Goal: Navigation & Orientation: Find specific page/section

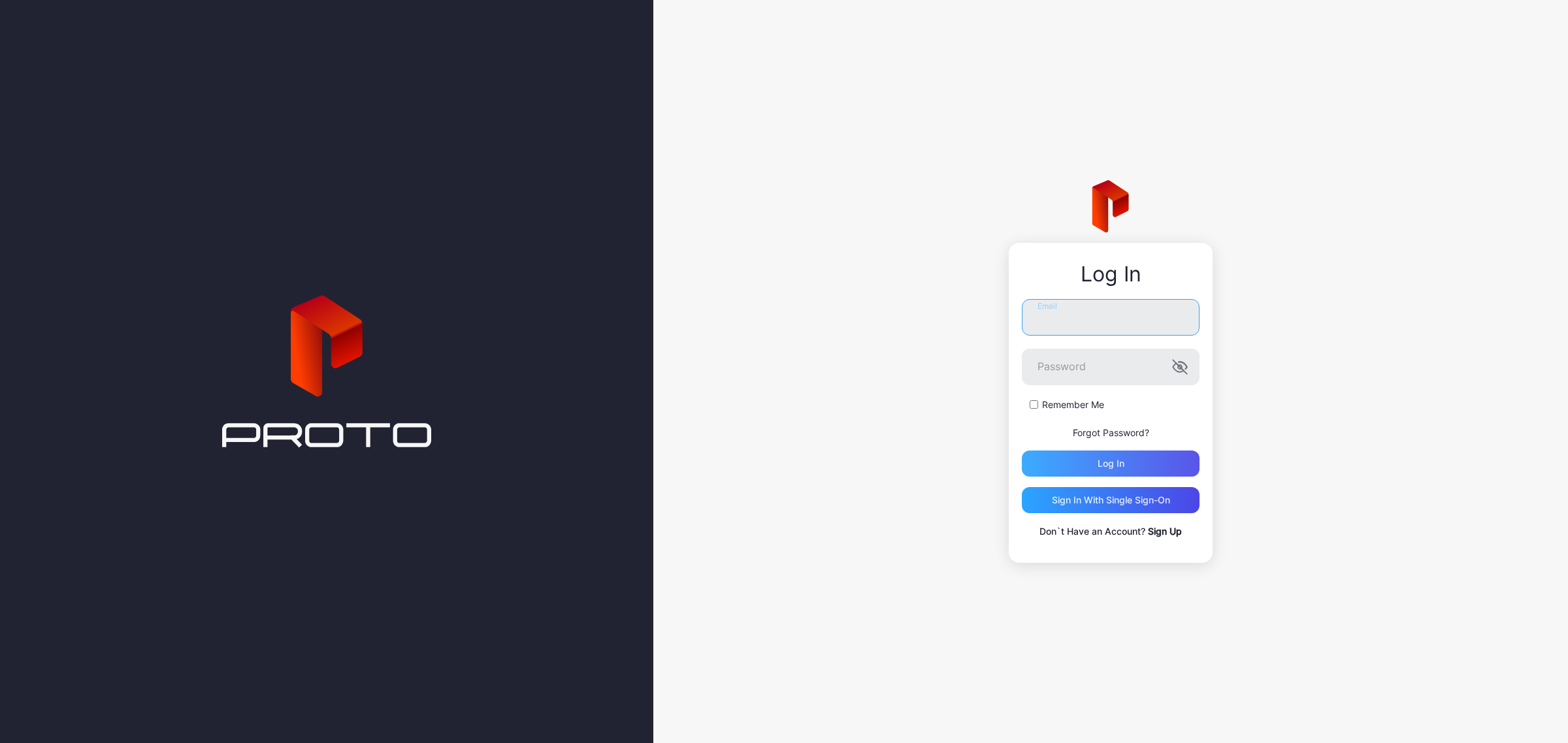
type input "**********"
click at [1113, 459] on div "Log in" at bounding box center [1111, 463] width 27 height 10
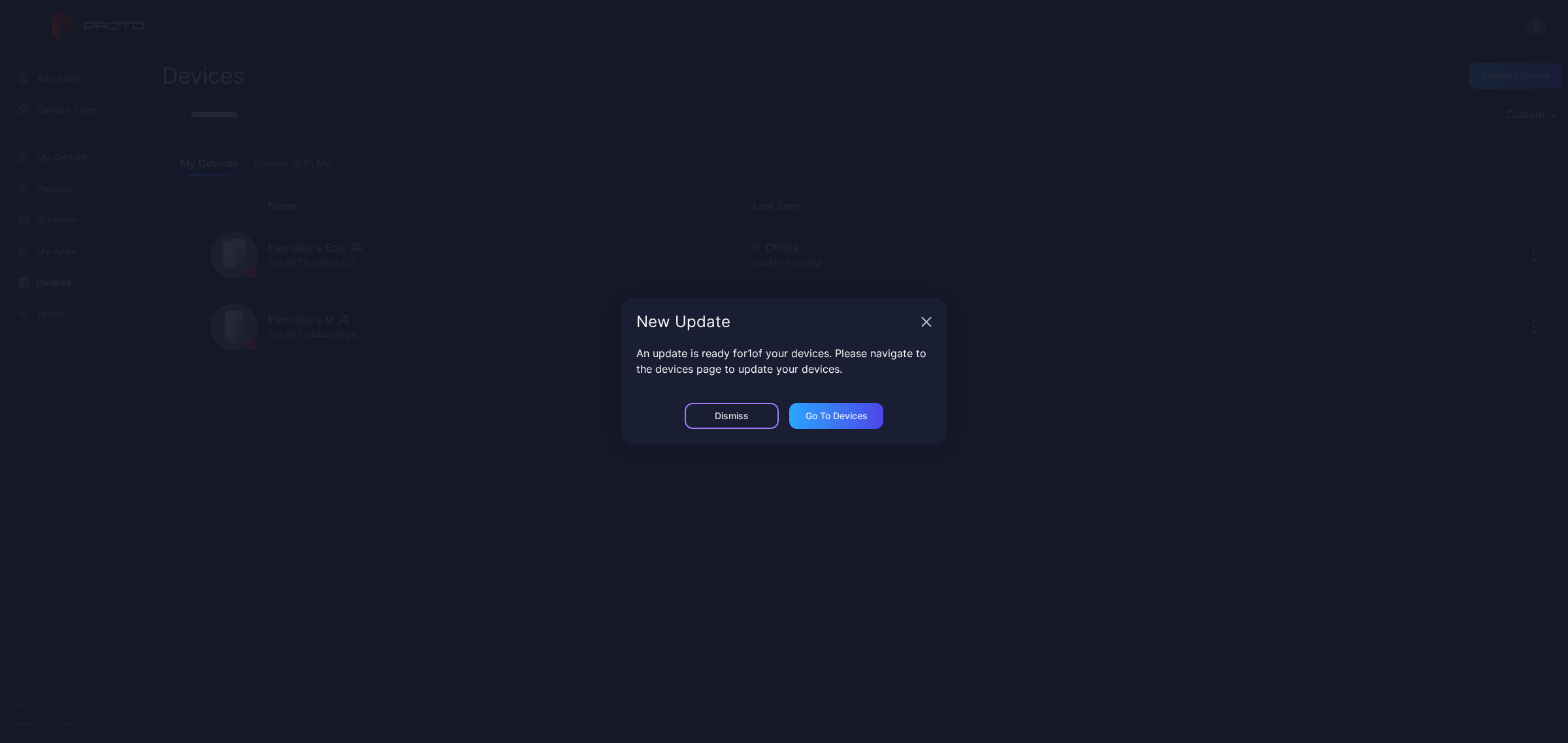
click at [727, 425] on div "Dismiss" at bounding box center [732, 416] width 94 height 26
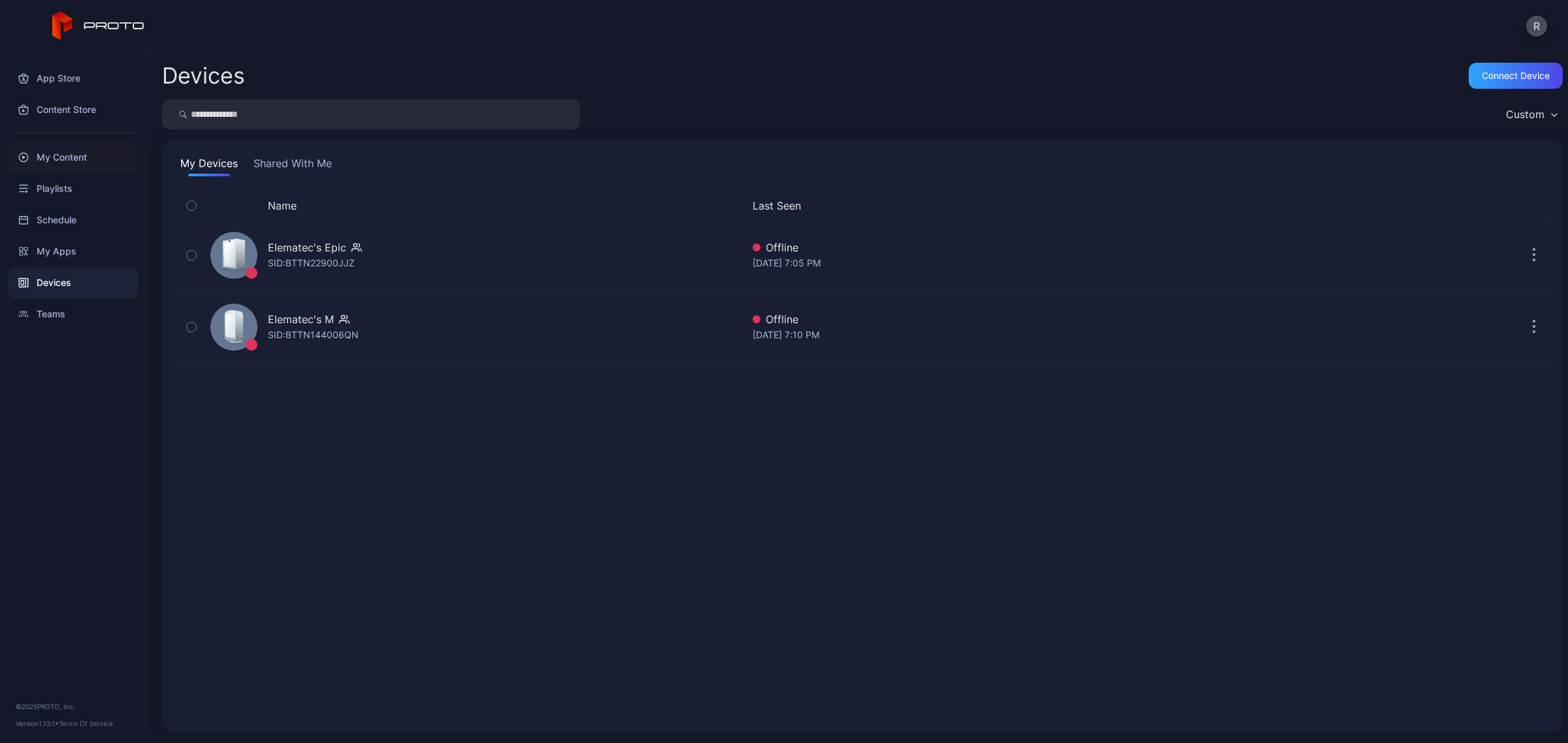
click at [86, 151] on div "My Content" at bounding box center [73, 158] width 130 height 31
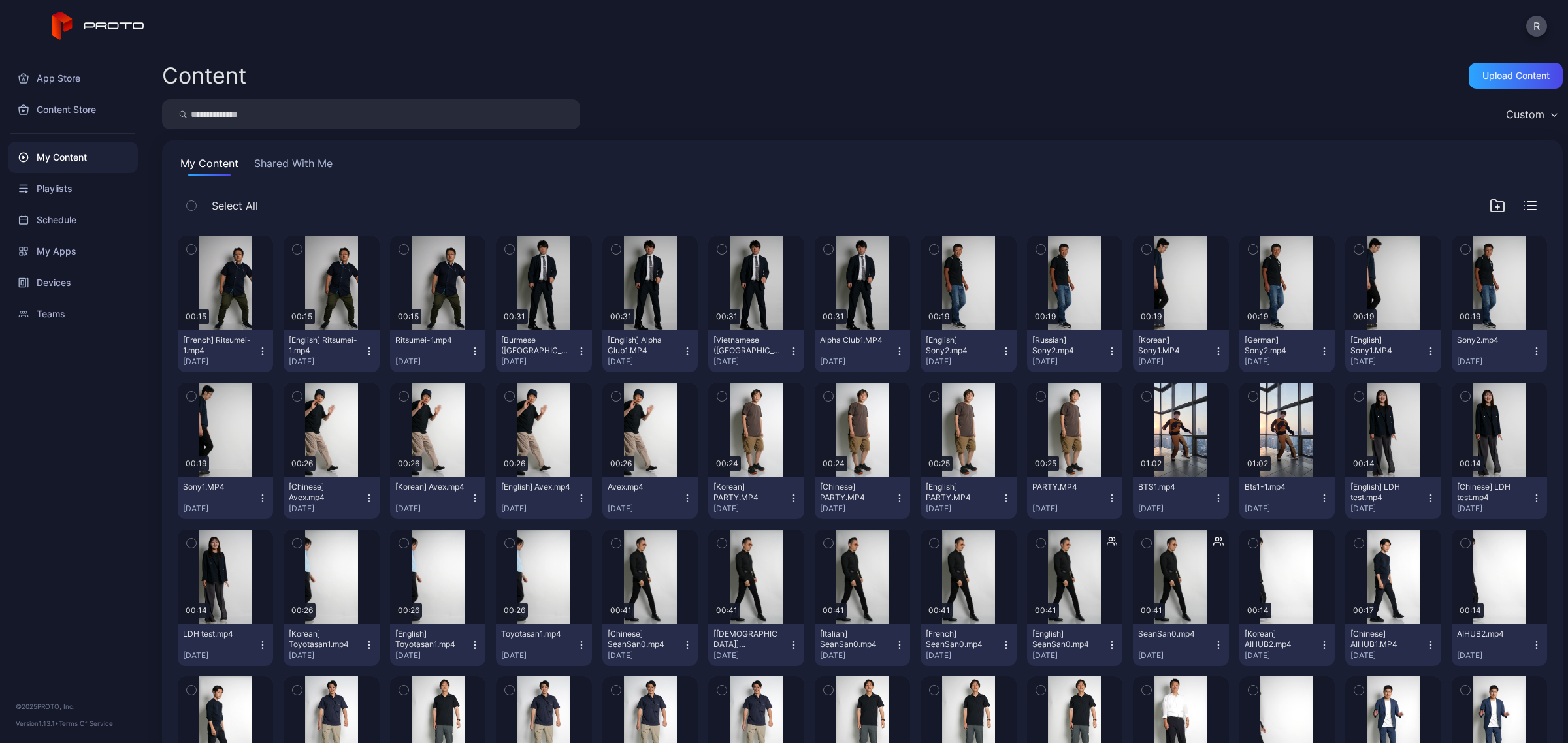
click at [257, 498] on icon "button" at bounding box center [263, 498] width 10 height 10
click at [552, 164] on div "My Content Shared With Me" at bounding box center [863, 166] width 1369 height 21
click at [64, 272] on div "Devices" at bounding box center [73, 283] width 130 height 31
